Goal: Task Accomplishment & Management: Use online tool/utility

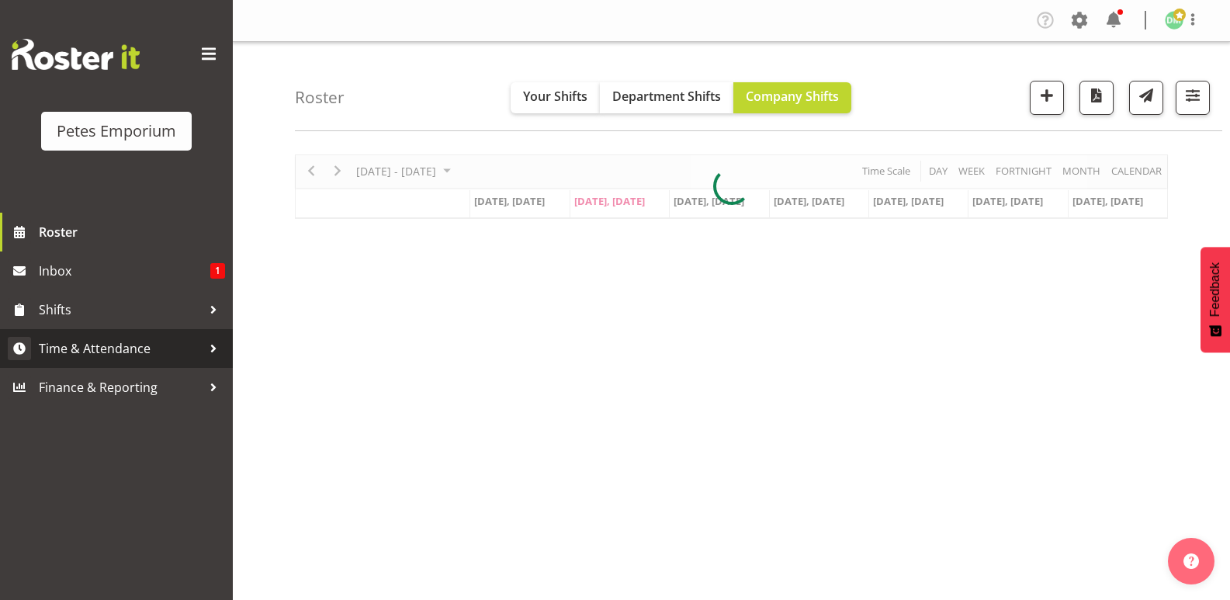
click at [133, 347] on span "Time & Attendance" at bounding box center [120, 348] width 163 height 23
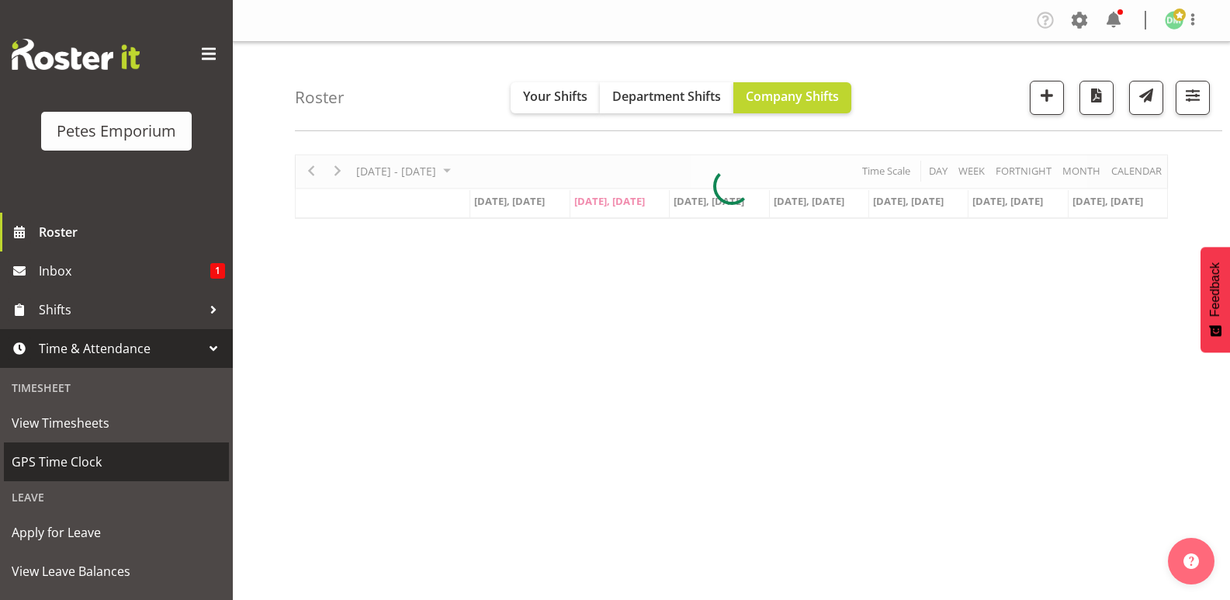
click at [92, 466] on span "GPS Time Clock" at bounding box center [117, 461] width 210 height 23
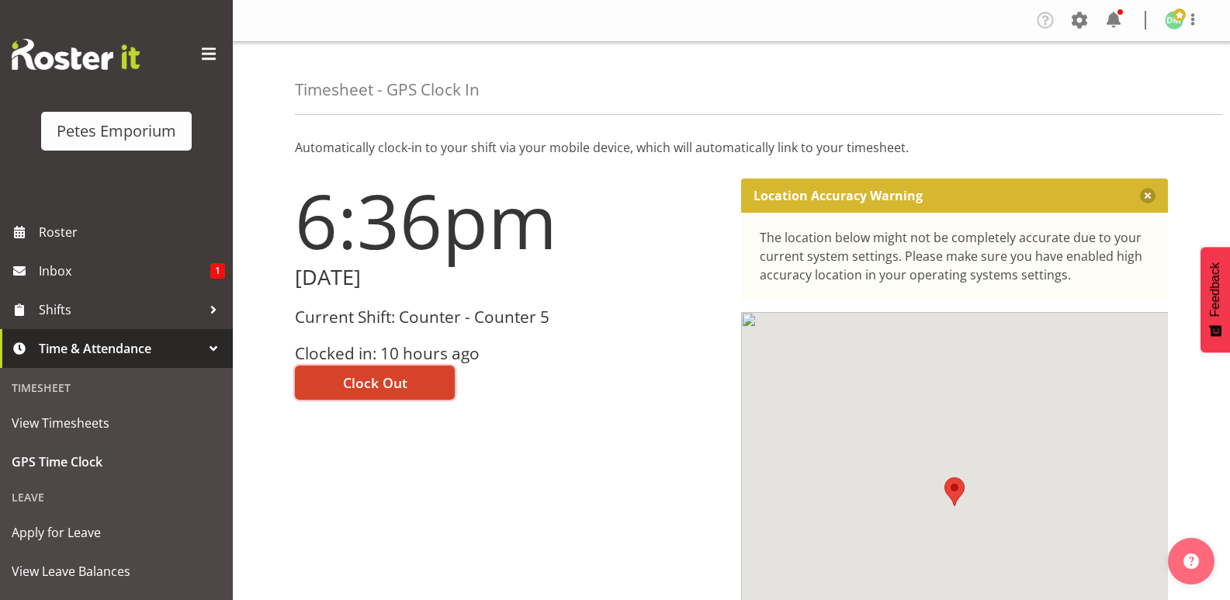
click at [397, 373] on span "Clock Out" at bounding box center [375, 382] width 64 height 20
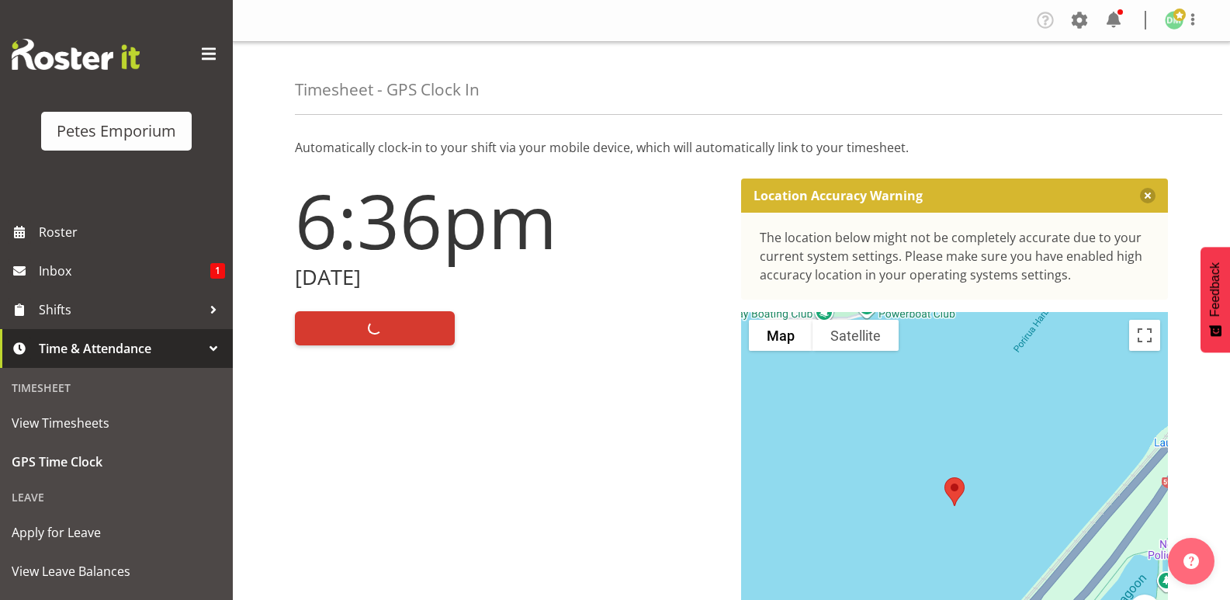
click at [1175, 23] on img at bounding box center [1174, 20] width 19 height 19
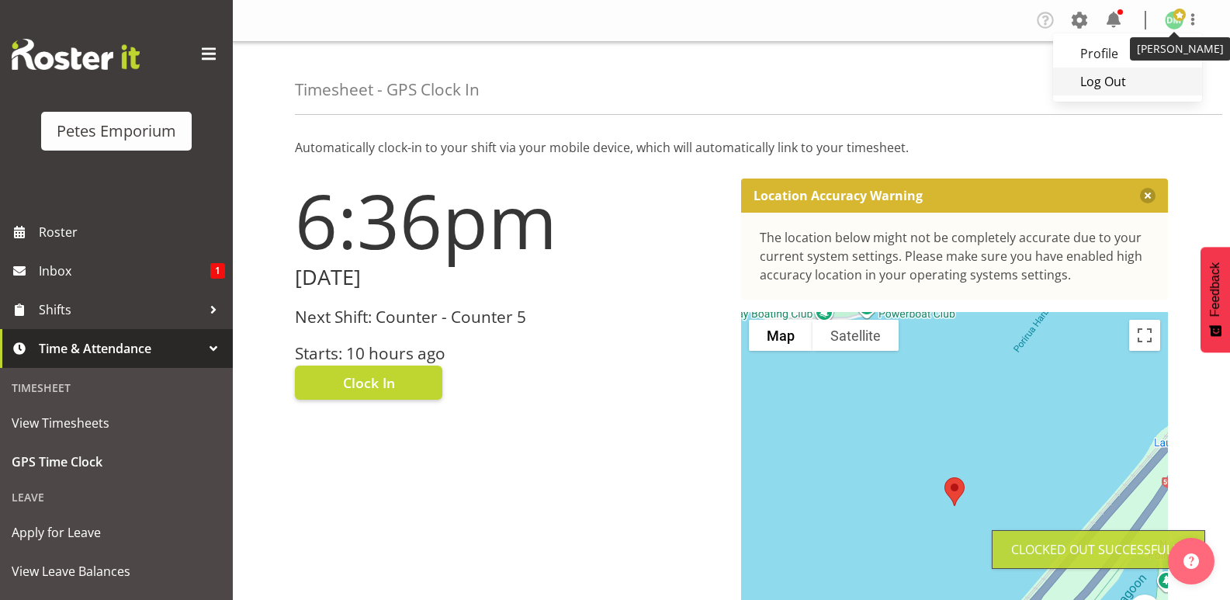
click at [1116, 77] on link "Log Out" at bounding box center [1127, 82] width 149 height 28
